Goal: Information Seeking & Learning: Learn about a topic

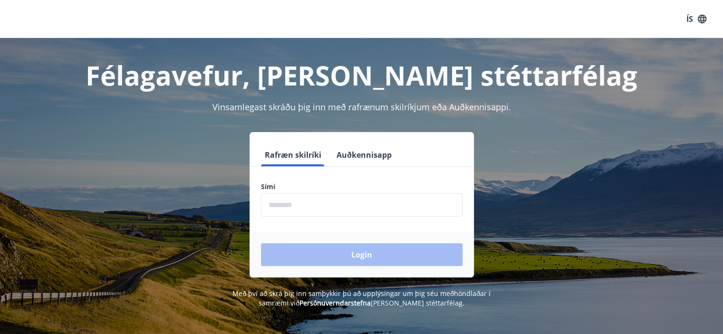
click at [282, 209] on input "phone" at bounding box center [361, 204] width 201 height 23
type input "********"
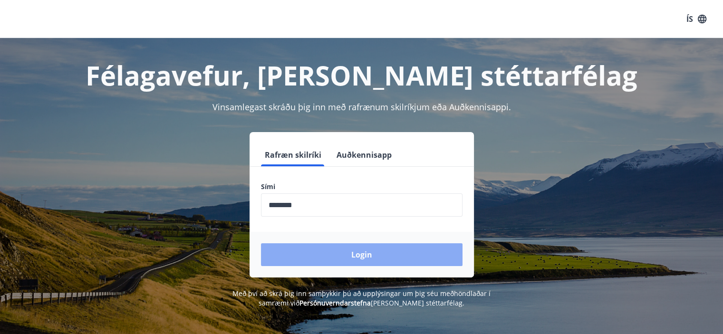
click at [317, 244] on button "Login" at bounding box center [361, 254] width 201 height 23
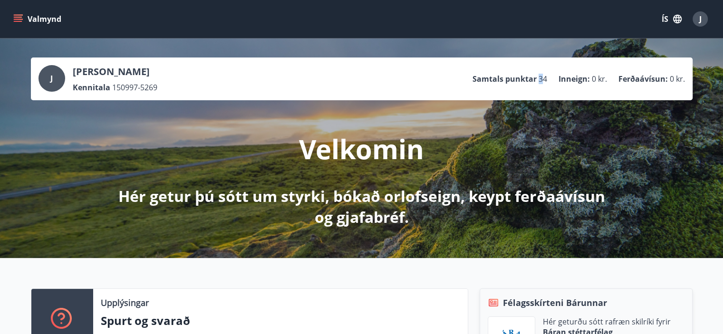
drag, startPoint x: 538, startPoint y: 79, endPoint x: 543, endPoint y: 79, distance: 5.7
click at [543, 79] on li "Samtals punktar 34" at bounding box center [509, 79] width 75 height 10
click at [543, 79] on span "34" at bounding box center [542, 79] width 9 height 10
click at [670, 17] on button "ÍS" at bounding box center [671, 18] width 30 height 17
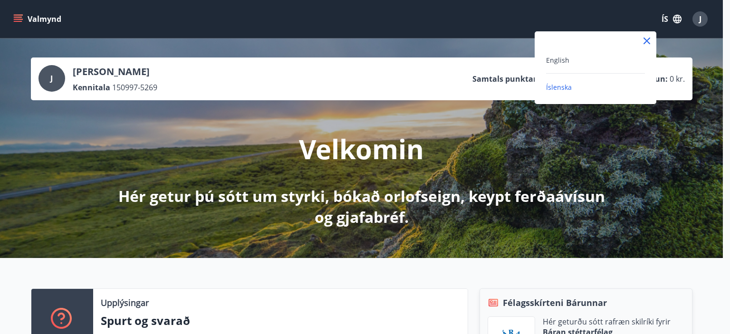
click at [600, 66] on div "English" at bounding box center [595, 63] width 99 height 19
click at [557, 57] on span "English" at bounding box center [557, 60] width 23 height 9
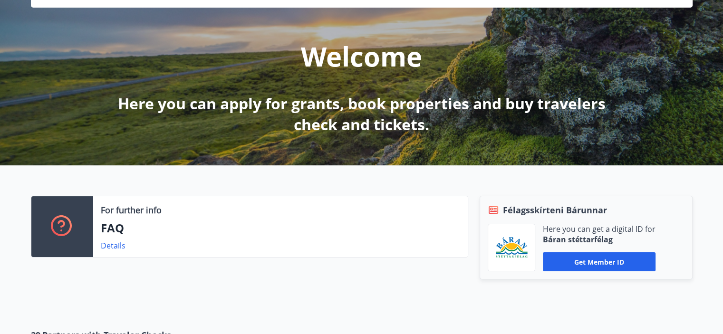
scroll to position [171, 0]
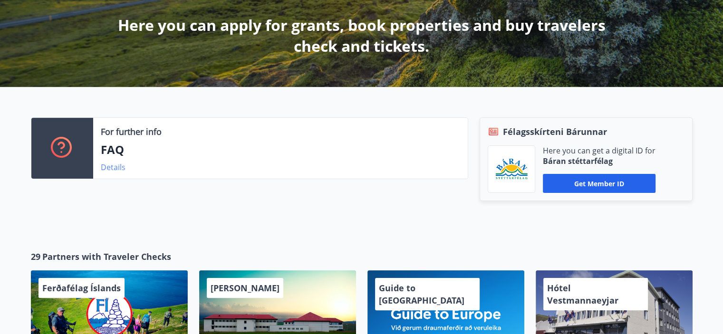
click at [107, 167] on link "Details" at bounding box center [113, 167] width 25 height 10
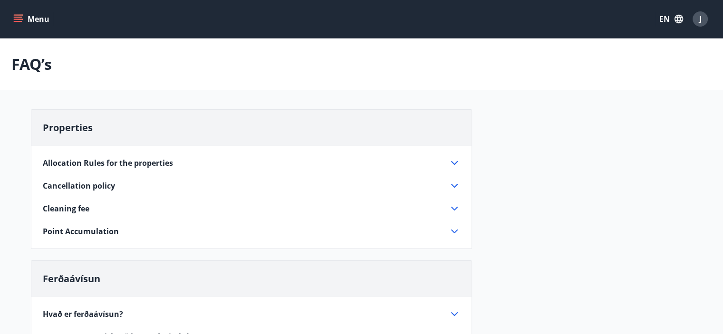
click at [19, 22] on icon "menu" at bounding box center [18, 19] width 10 height 10
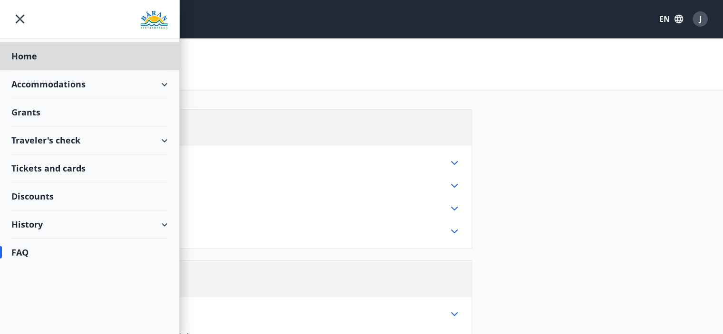
click at [80, 70] on div "Grants" at bounding box center [89, 56] width 156 height 28
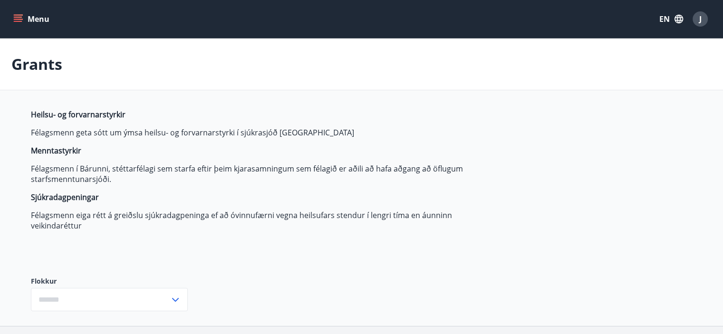
type input "***"
click at [673, 22] on button "EN" at bounding box center [670, 18] width 31 height 17
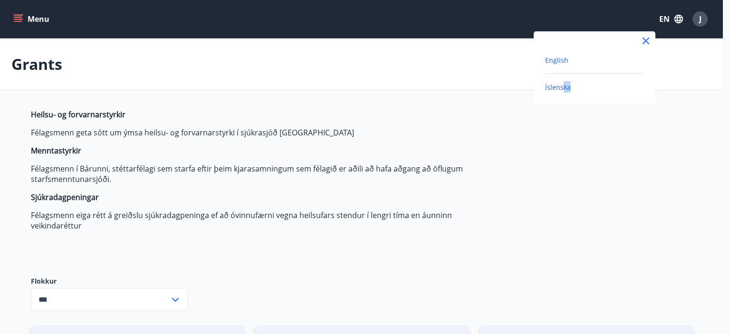
drag, startPoint x: 594, startPoint y: 75, endPoint x: 562, endPoint y: 87, distance: 33.9
click at [562, 87] on div "English Íslenska" at bounding box center [595, 73] width 122 height 38
click at [562, 87] on span "Íslenska" at bounding box center [558, 87] width 26 height 9
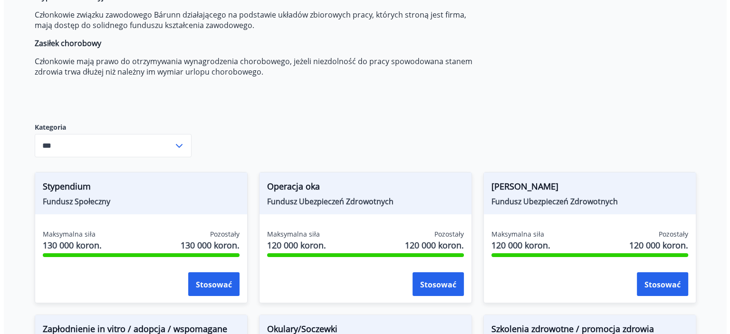
scroll to position [152, 0]
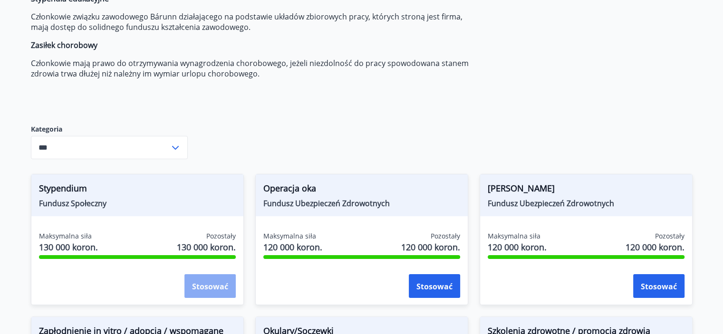
click at [224, 287] on font "Stosować" at bounding box center [210, 286] width 36 height 10
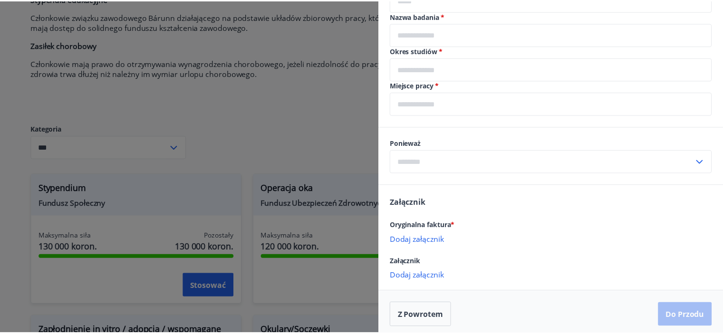
scroll to position [347, 0]
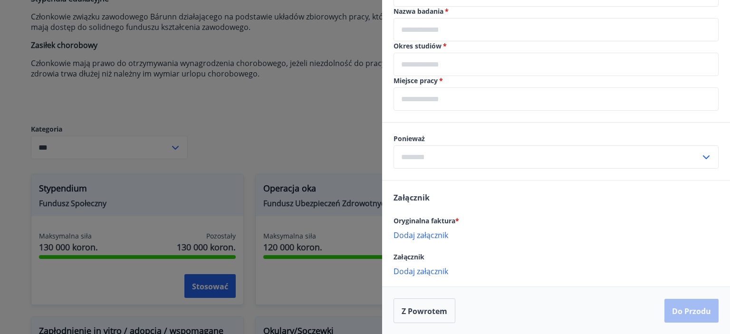
click at [3, 161] on div at bounding box center [365, 167] width 730 height 334
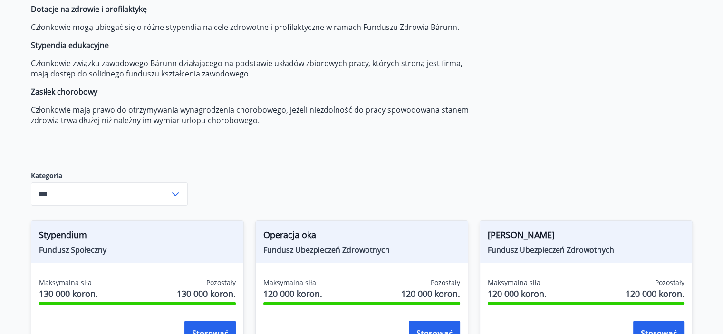
scroll to position [0, 0]
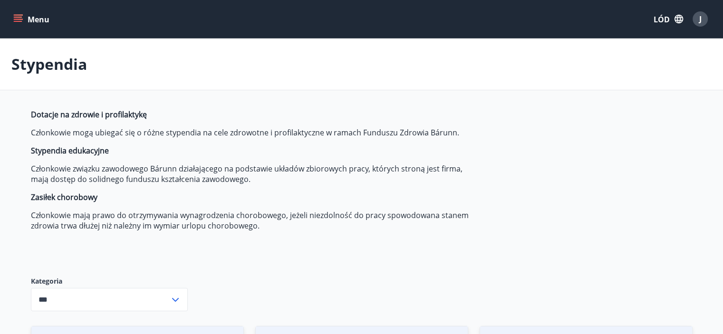
click at [15, 27] on button "Menu" at bounding box center [32, 18] width 42 height 17
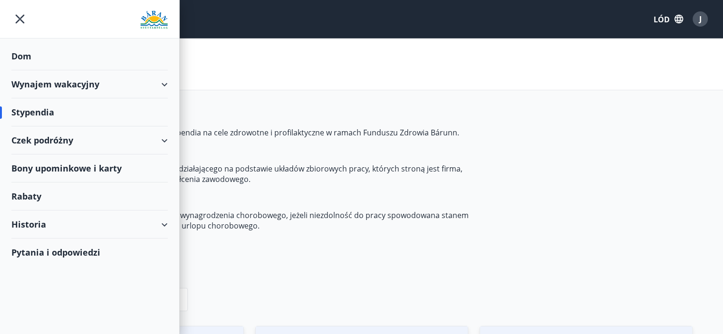
click at [83, 228] on div "Historia" at bounding box center [89, 224] width 156 height 28
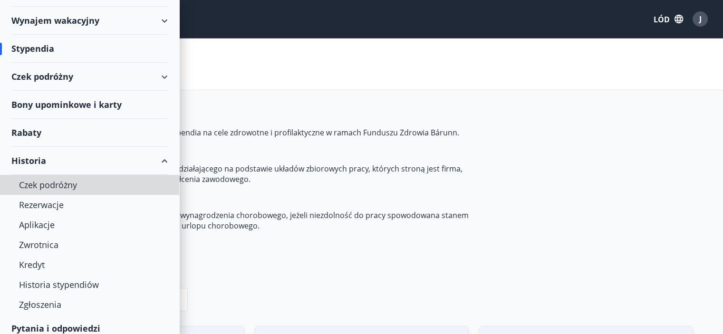
scroll to position [71, 0]
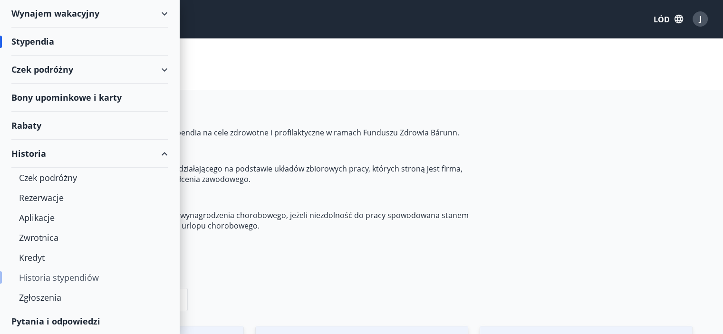
click at [94, 275] on font "Historia stypendiów" at bounding box center [59, 277] width 80 height 11
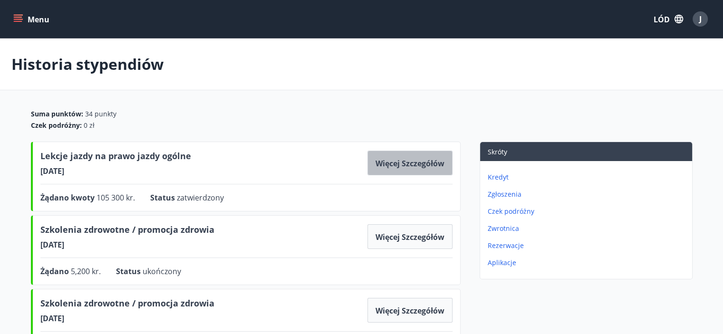
click at [388, 171] on button "Więcej szczegółów" at bounding box center [409, 163] width 85 height 25
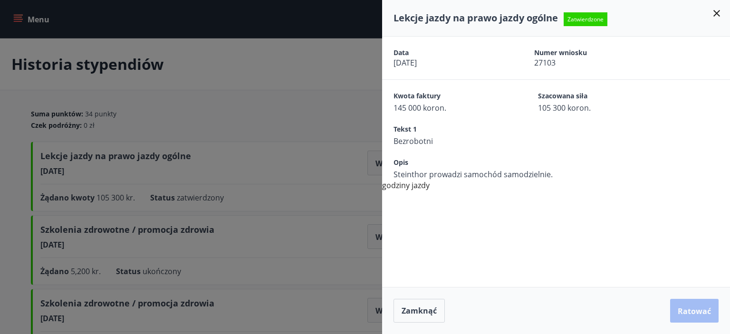
click at [393, 172] on div "Opis Steinthor prowadzi samochód samodzielnie." at bounding box center [556, 162] width 348 height 33
click at [323, 195] on div at bounding box center [365, 167] width 730 height 334
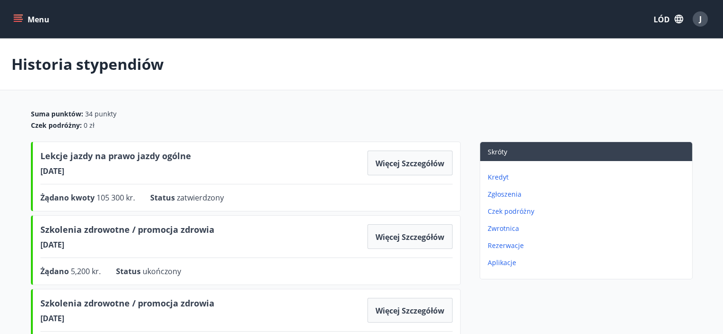
click at [507, 267] on div "Kredyt Zgłoszenia Czek podróżny Zwrotnica Rezerwacje Aplikacje" at bounding box center [586, 216] width 212 height 110
click at [496, 259] on font "Aplikacje" at bounding box center [501, 262] width 29 height 9
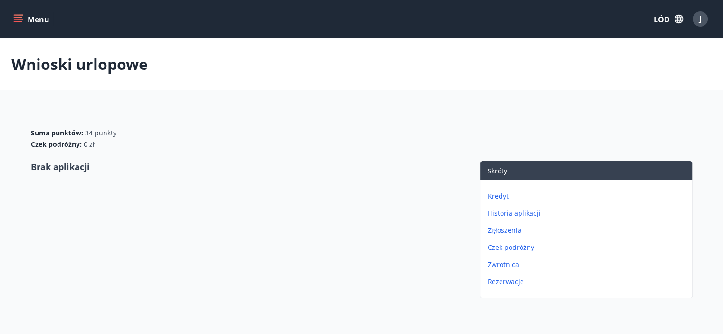
click at [515, 267] on font "Zwrotnica" at bounding box center [502, 264] width 31 height 9
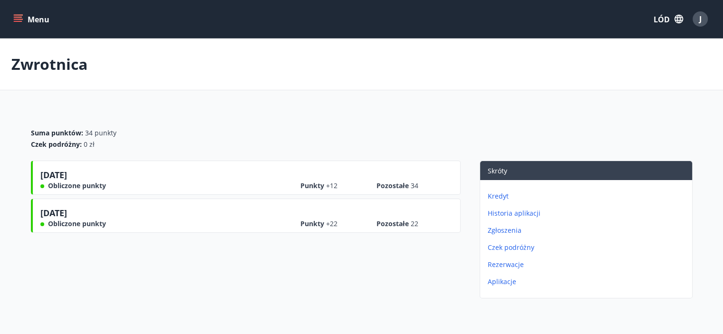
click at [502, 214] on font "Historia aplikacji" at bounding box center [513, 213] width 53 height 9
